Goal: Information Seeking & Learning: Find specific fact

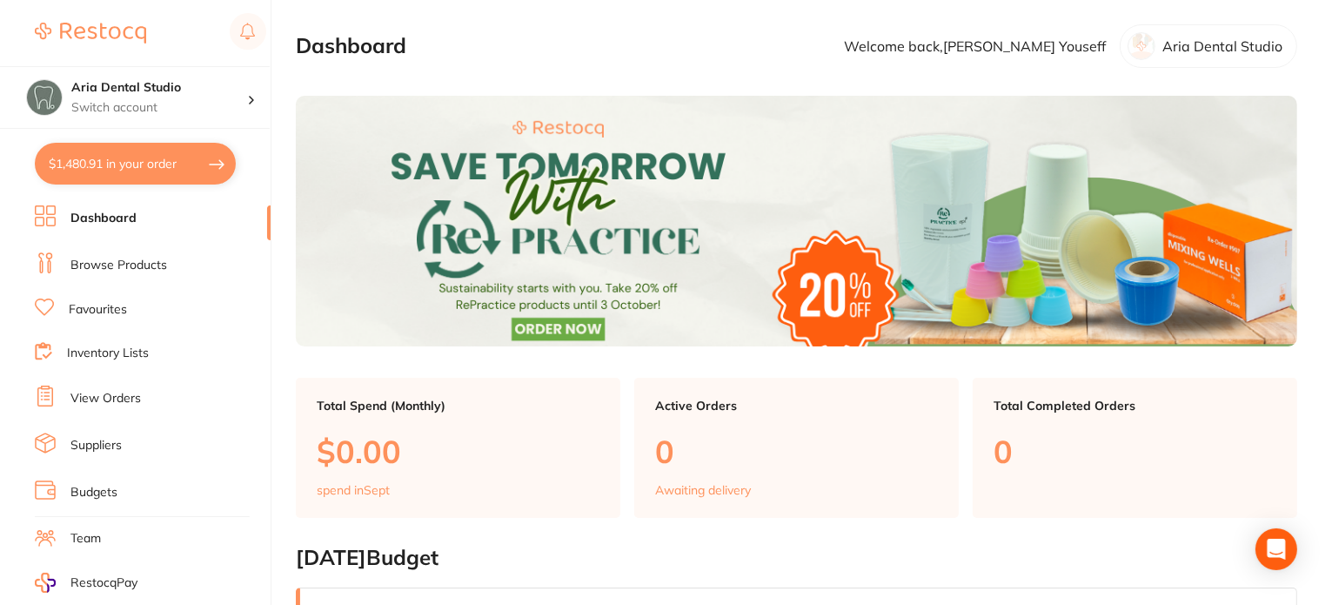
click at [164, 225] on li "Dashboard" at bounding box center [153, 218] width 236 height 26
click at [157, 260] on link "Browse Products" at bounding box center [118, 265] width 97 height 17
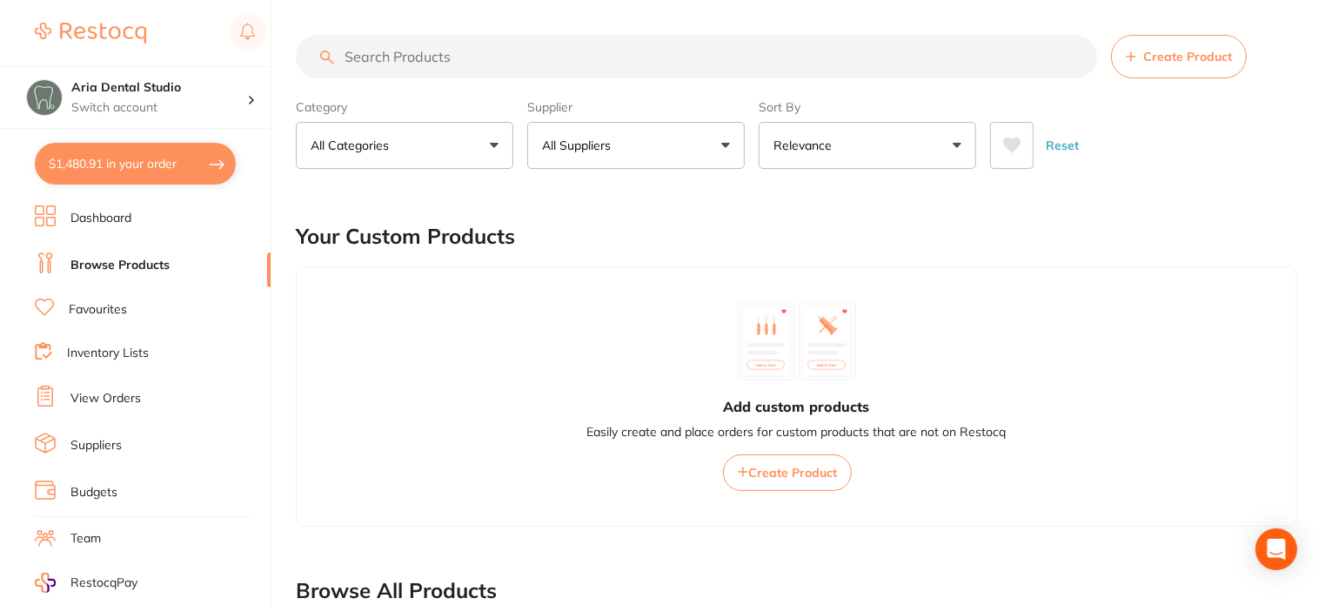
click at [419, 66] on input "search" at bounding box center [696, 56] width 801 height 43
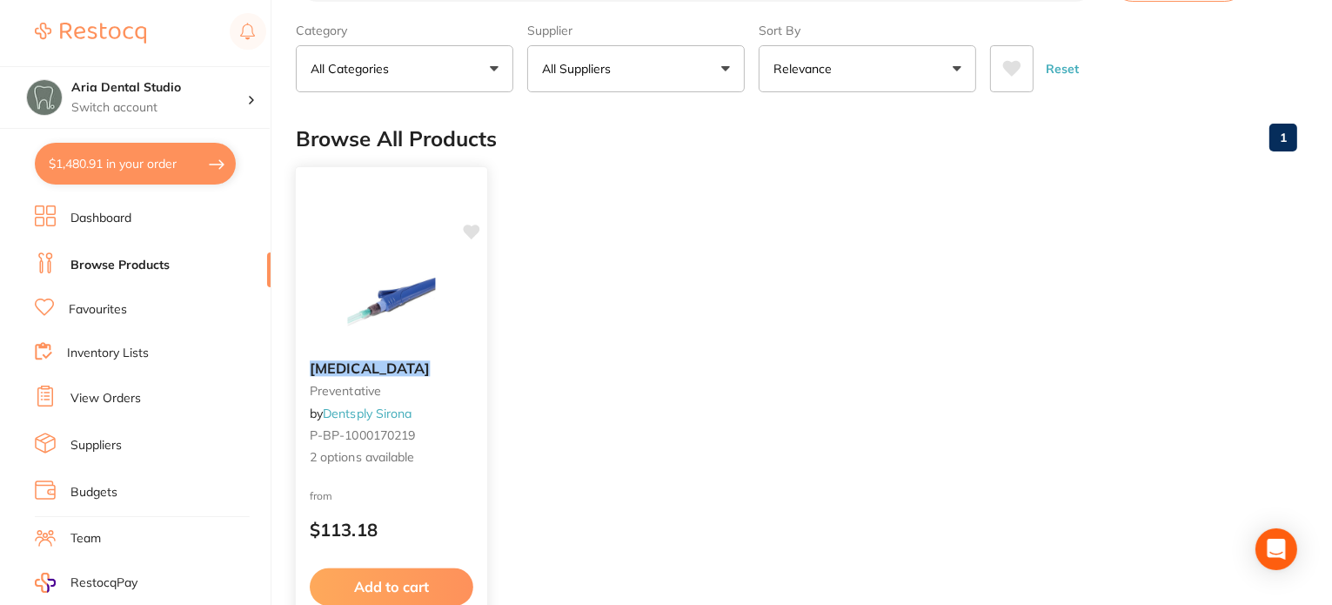
scroll to position [87, 0]
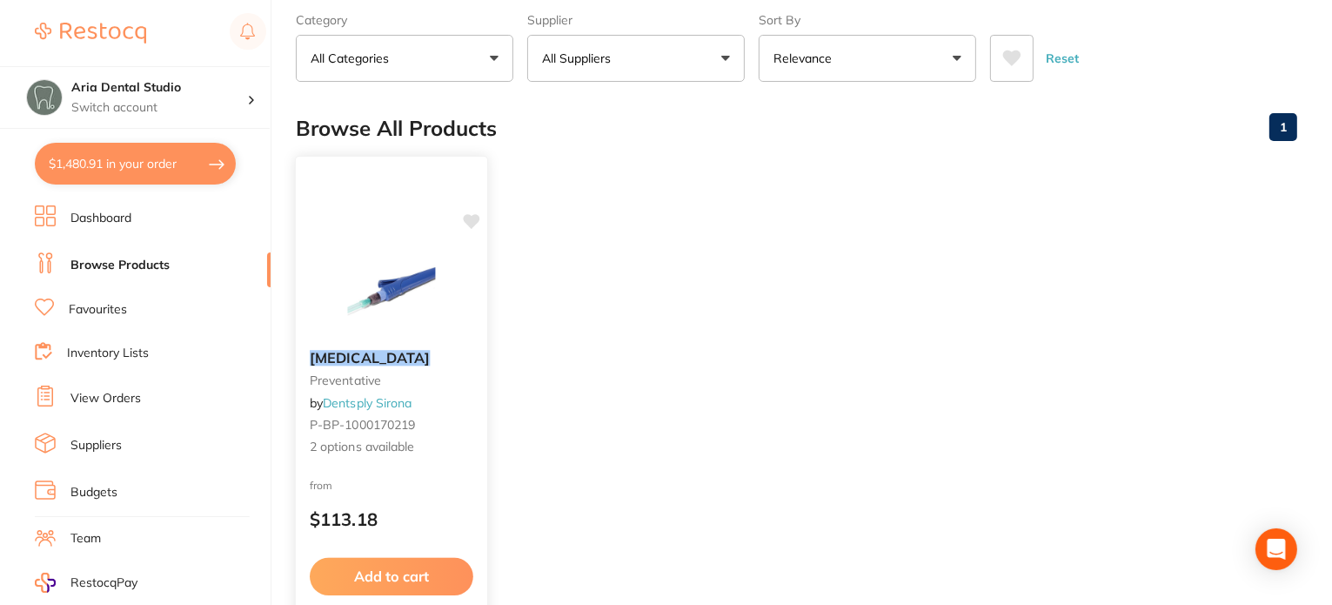
type input "oraquix"
click at [380, 236] on div "[MEDICAL_DATA] preventative by Dentsply Sirona P-BP-1000170219 2 options availa…" at bounding box center [391, 408] width 193 height 505
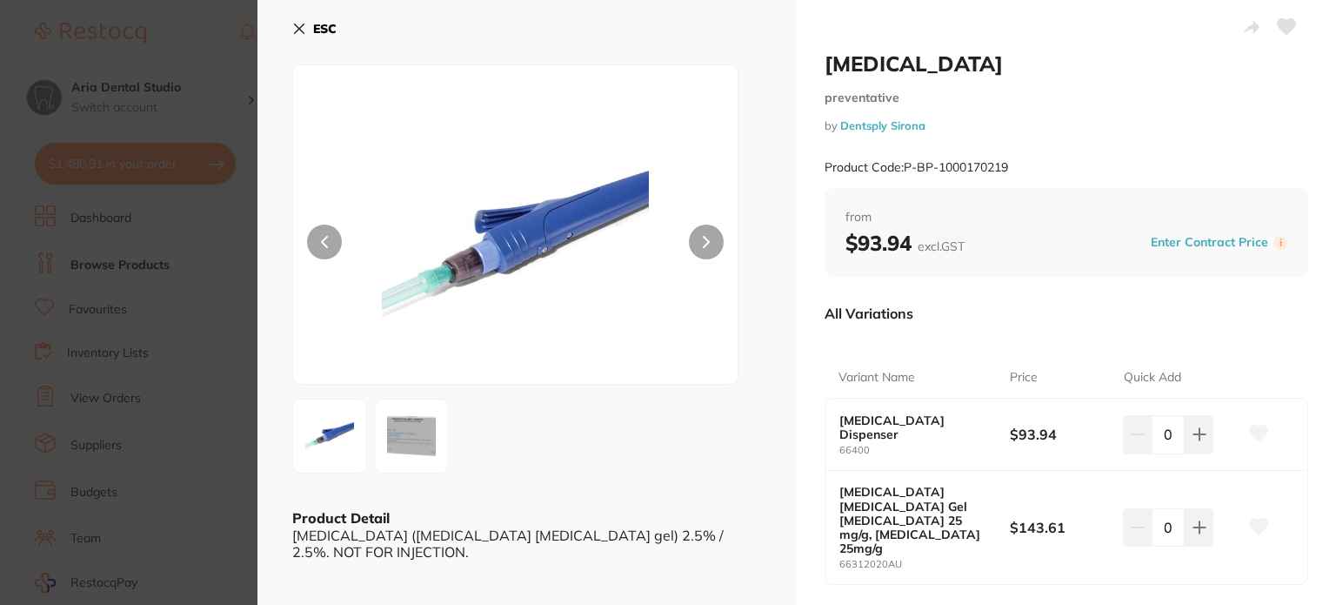
click at [304, 27] on icon at bounding box center [299, 29] width 14 height 14
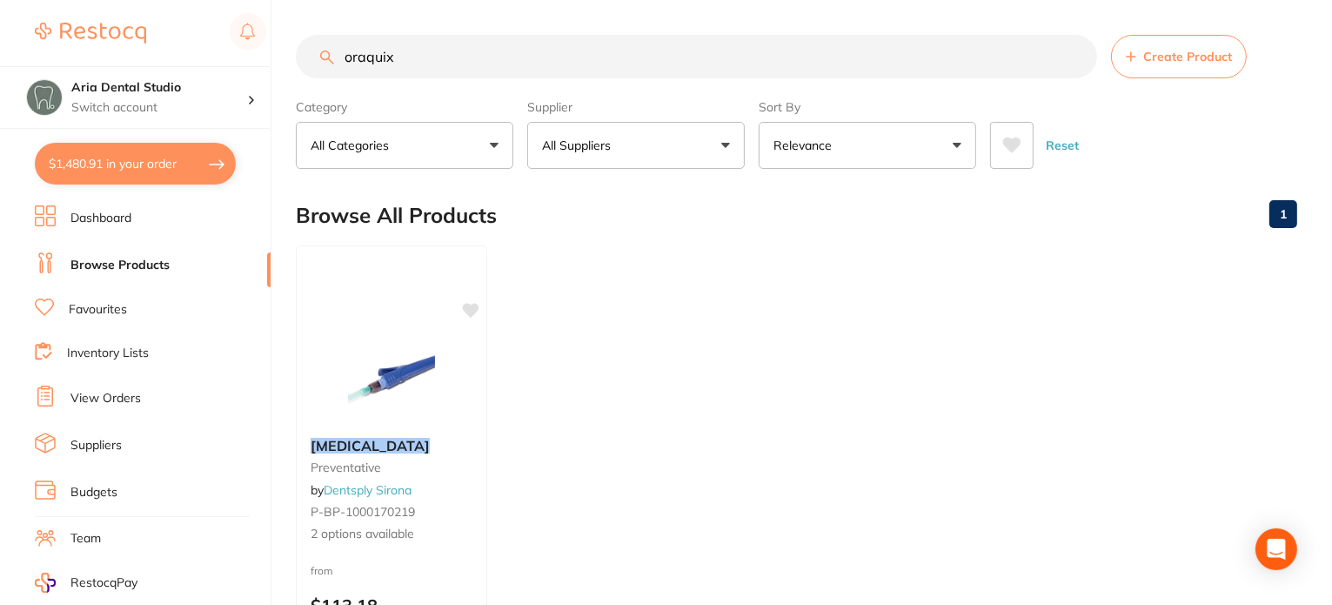
drag, startPoint x: 435, startPoint y: 47, endPoint x: 302, endPoint y: 52, distance: 133.2
click at [304, 55] on input "oraquix" at bounding box center [696, 56] width 801 height 43
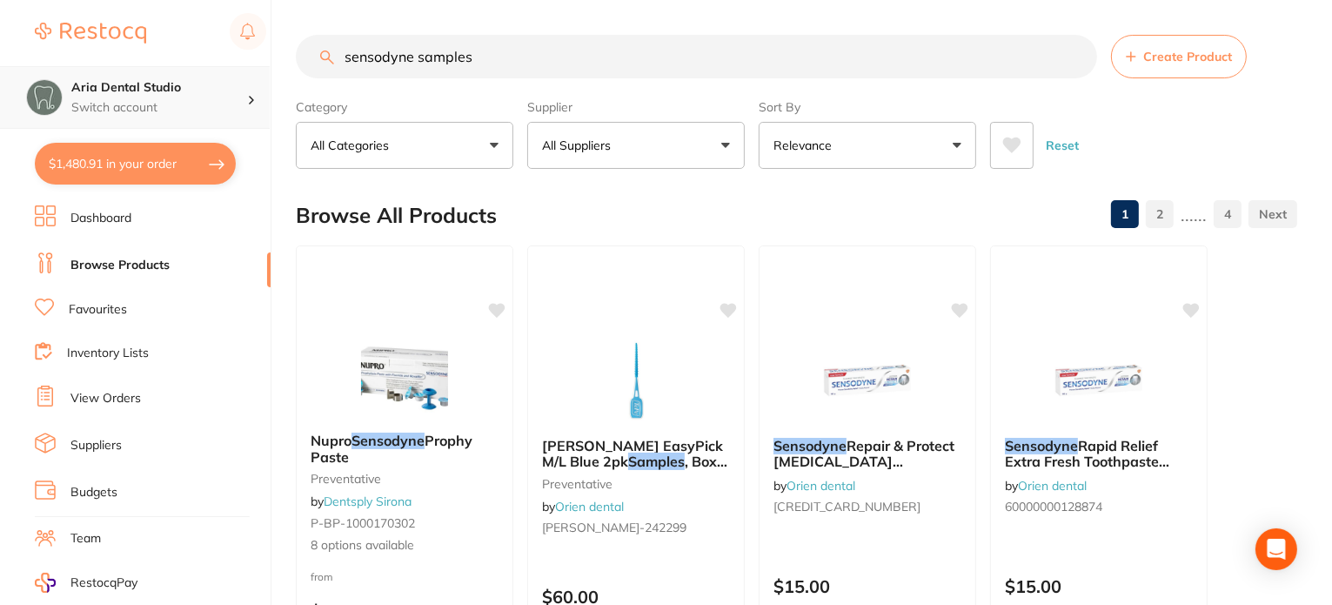
drag, startPoint x: 515, startPoint y: 58, endPoint x: 263, endPoint y: 75, distance: 252.8
click at [263, 75] on div "$1,480.91 Aria Dental Studio Switch account Aria Dental Studio $1,480.91 in you…" at bounding box center [666, 302] width 1332 height 605
type input "toothpaste samples"
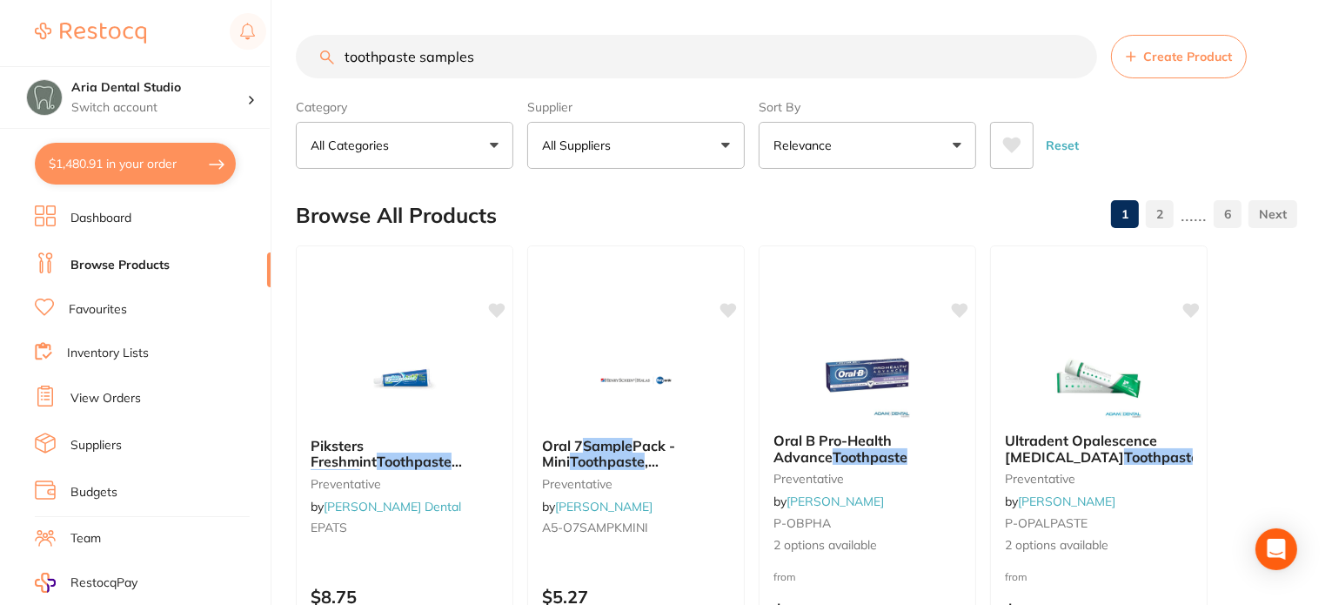
click at [469, 64] on input "toothpaste samples" at bounding box center [696, 56] width 801 height 43
drag, startPoint x: 478, startPoint y: 57, endPoint x: 216, endPoint y: 28, distance: 264.4
click at [230, 37] on div "$1,480.91 Aria Dental Studio Switch account Aria Dental Studio $1,480.91 in you…" at bounding box center [666, 302] width 1332 height 605
paste input "Tongue scrapers"
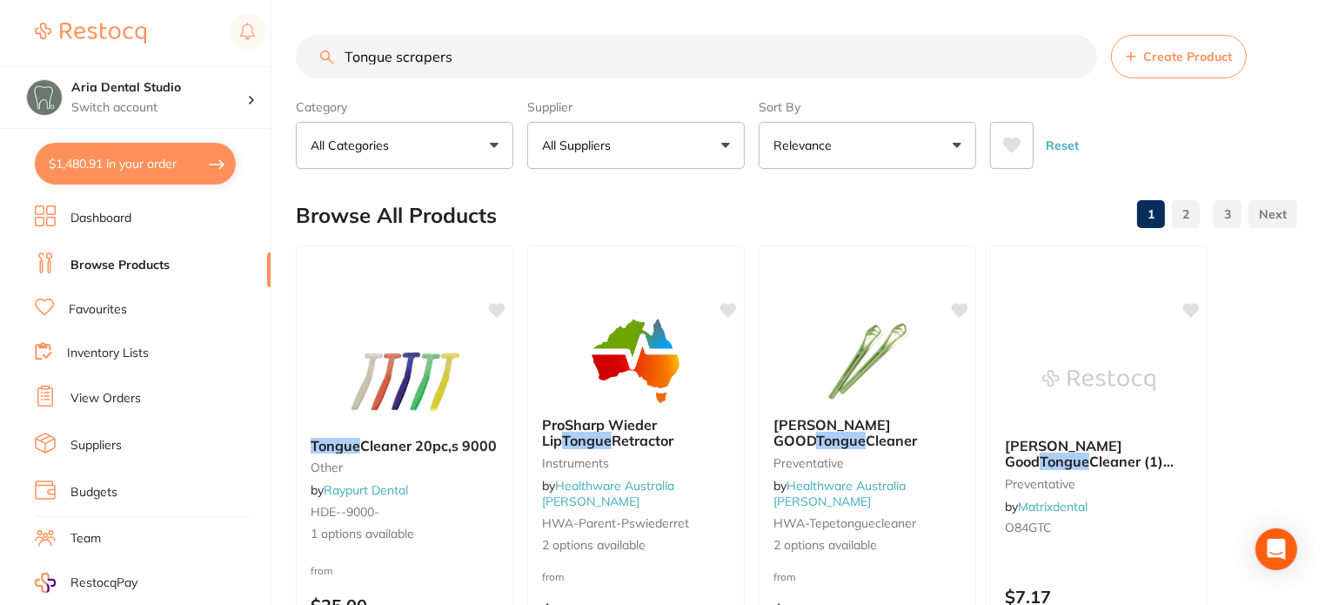
drag, startPoint x: 501, startPoint y: 36, endPoint x: 489, endPoint y: 47, distance: 16.6
click at [489, 47] on input "Tongue scrapers" at bounding box center [696, 56] width 801 height 43
drag, startPoint x: 458, startPoint y: 48, endPoint x: 336, endPoint y: 43, distance: 121.9
click at [336, 43] on input "Tongue scrapers" at bounding box center [696, 56] width 801 height 43
type input "savacol"
